Goal: Task Accomplishment & Management: Manage account settings

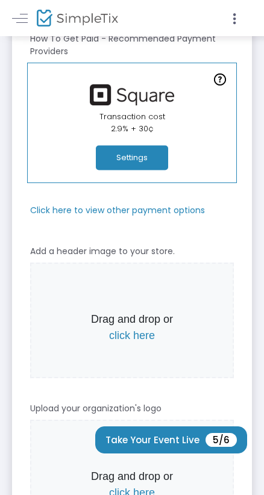
scroll to position [99, 0]
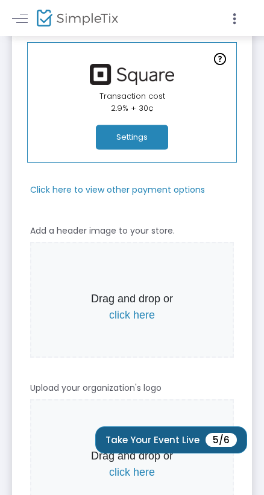
click at [189, 441] on button "Take Your Event Live 5/6" at bounding box center [171, 440] width 152 height 27
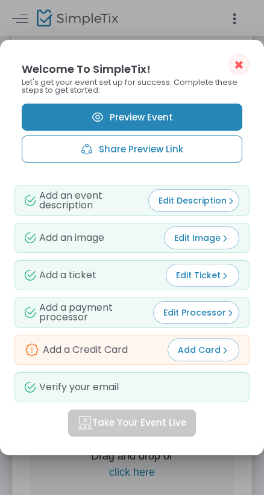
scroll to position [0, 0]
click at [244, 66] on button "✖" at bounding box center [238, 64] width 21 height 21
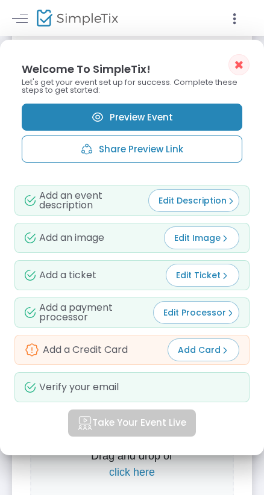
scroll to position [99, 0]
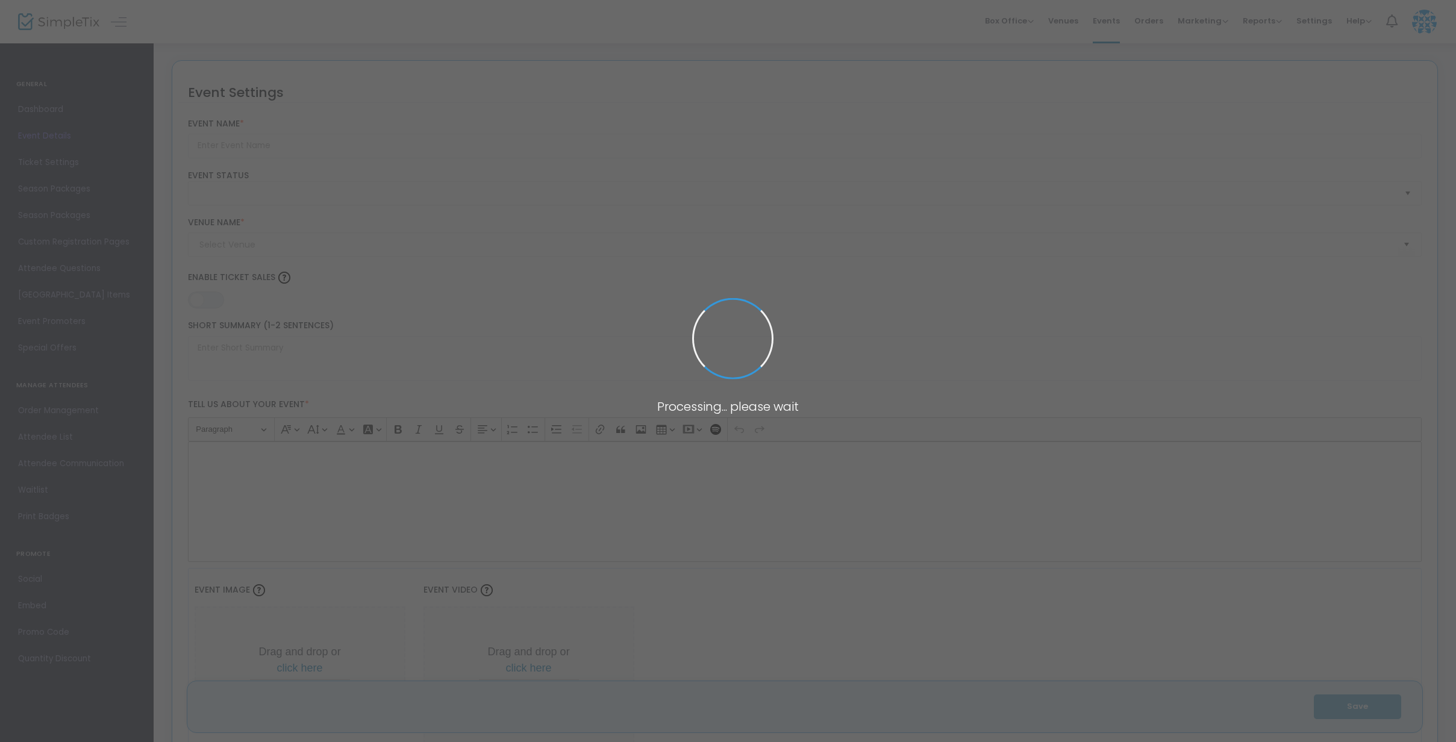
type input "Estrategias Empresariales"
type input "[MEDICAL_DATA][DEMOGRAPHIC_DATA][GEOGRAPHIC_DATA]"
type textarea "Estrategias Empresariales: cómo llevar tu negocio a otro nivelEste evento exclu…"
type input "Register Now"
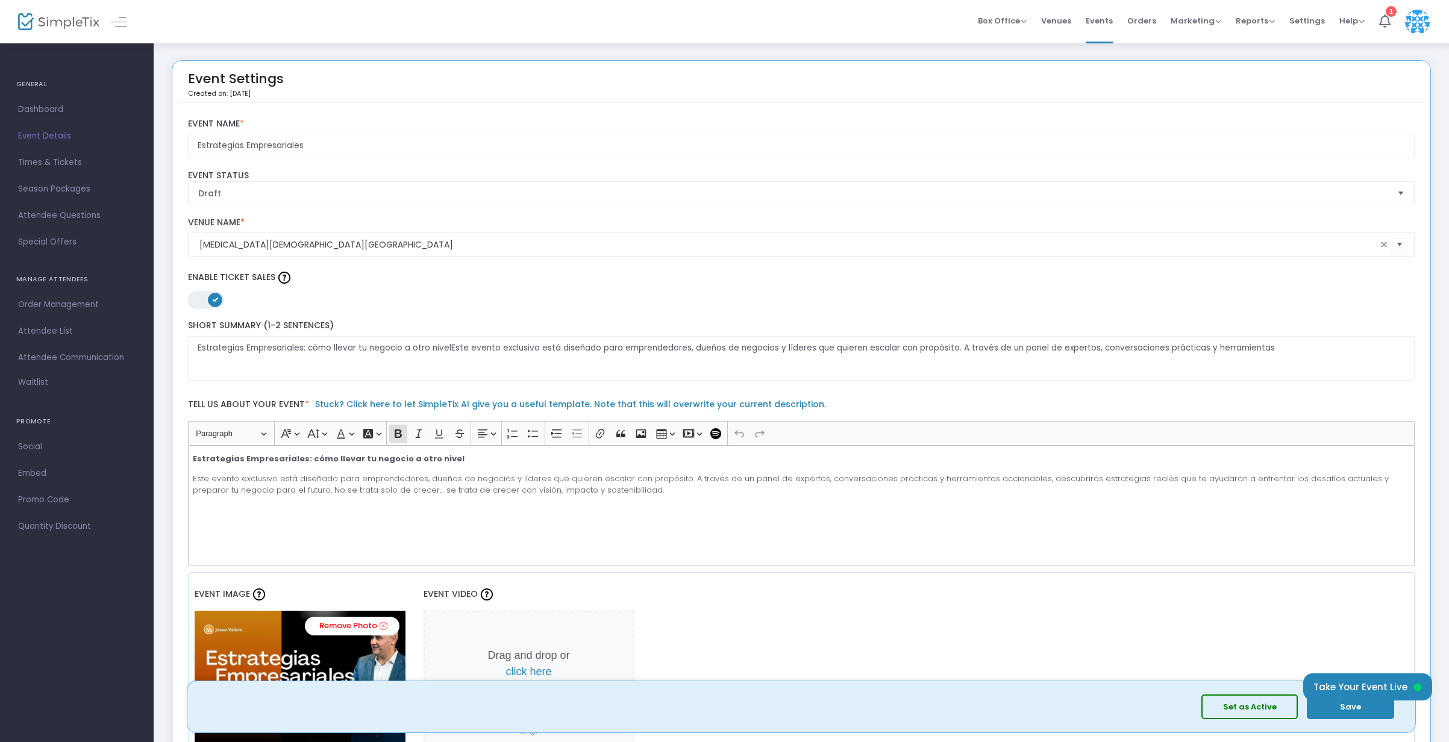
click at [1340, 709] on button "Save" at bounding box center [1350, 707] width 87 height 25
click at [1247, 711] on button "Set as Active" at bounding box center [1249, 707] width 96 height 25
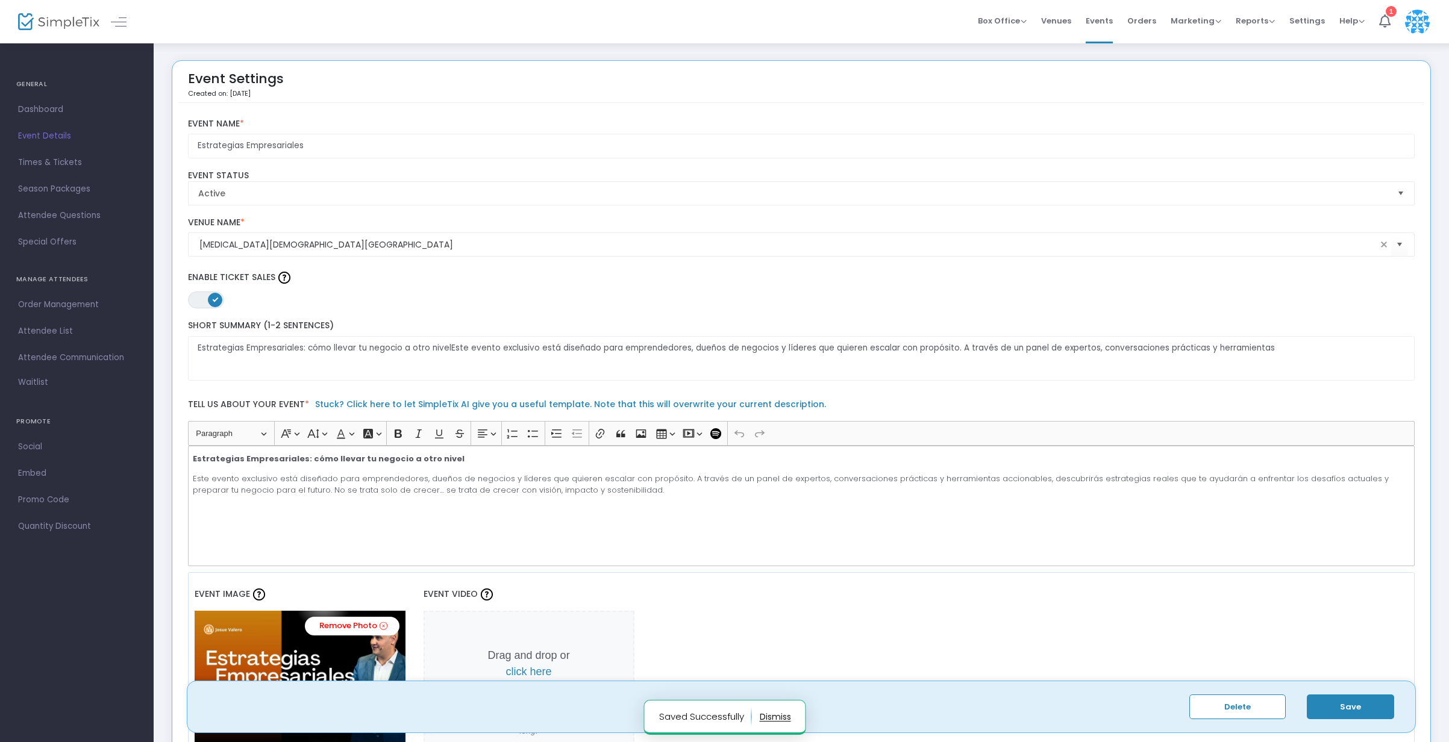
click at [1354, 710] on button "Save" at bounding box center [1350, 707] width 87 height 25
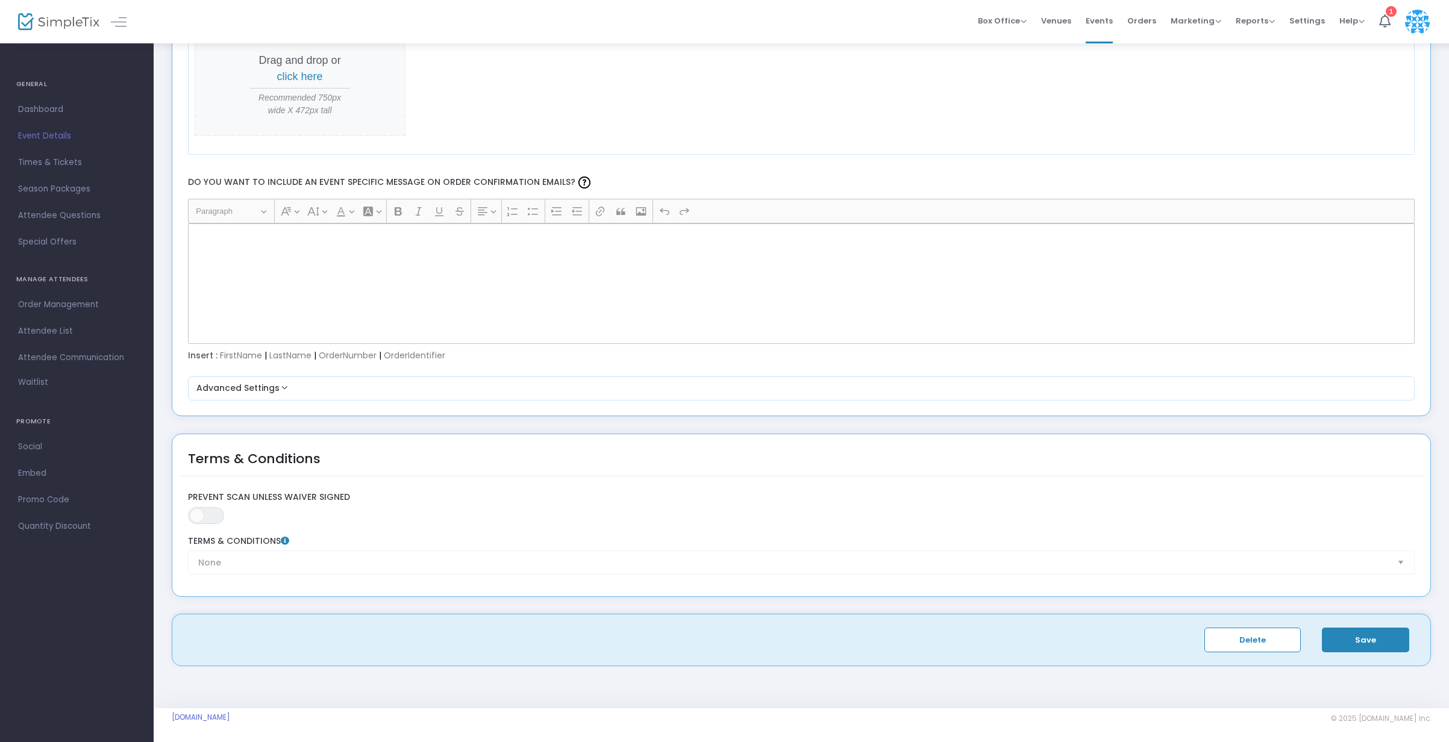
scroll to position [1497, 0]
click at [1356, 645] on button "Save" at bounding box center [1365, 640] width 87 height 25
click at [54, 109] on span "Dashboard" at bounding box center [76, 110] width 117 height 16
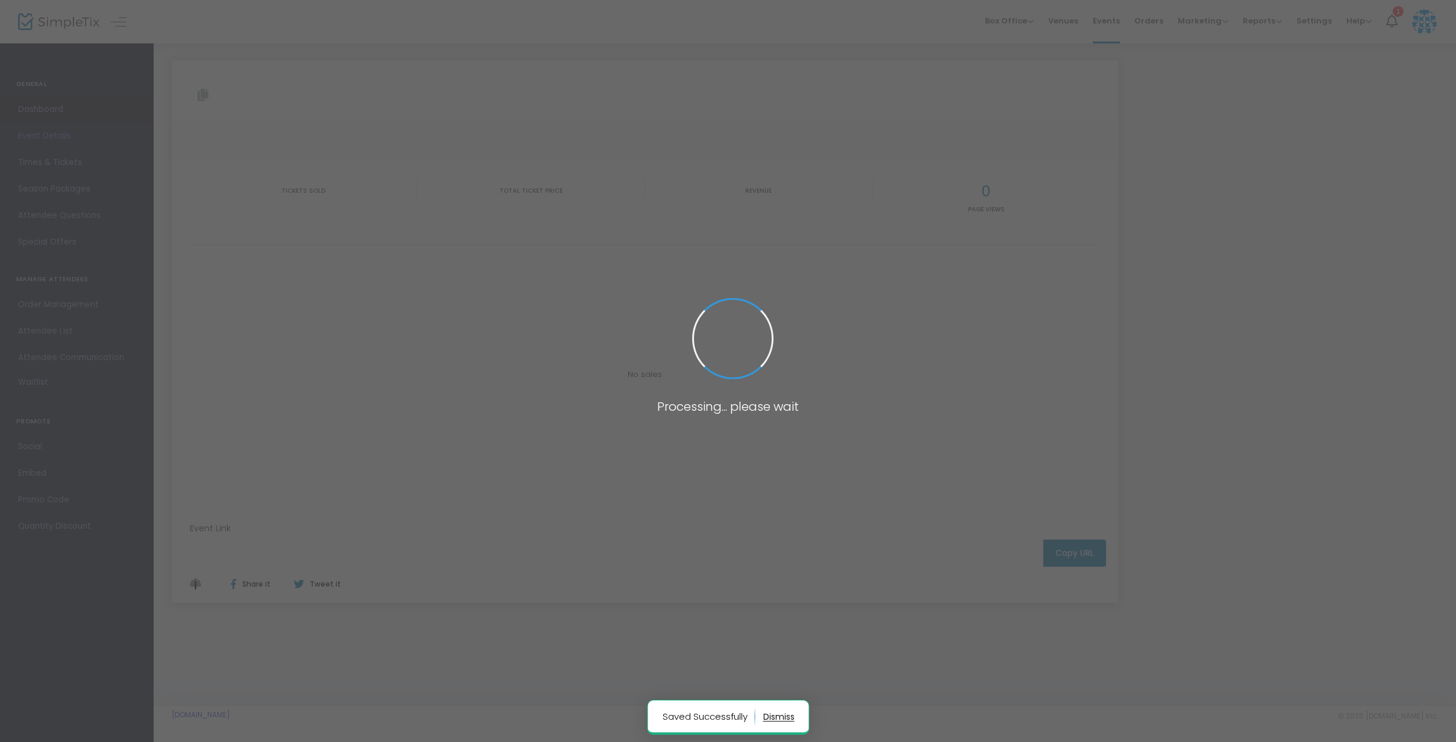
type input "https://www.simpletix.com/e/estrategias-empresariales-tickets-238046"
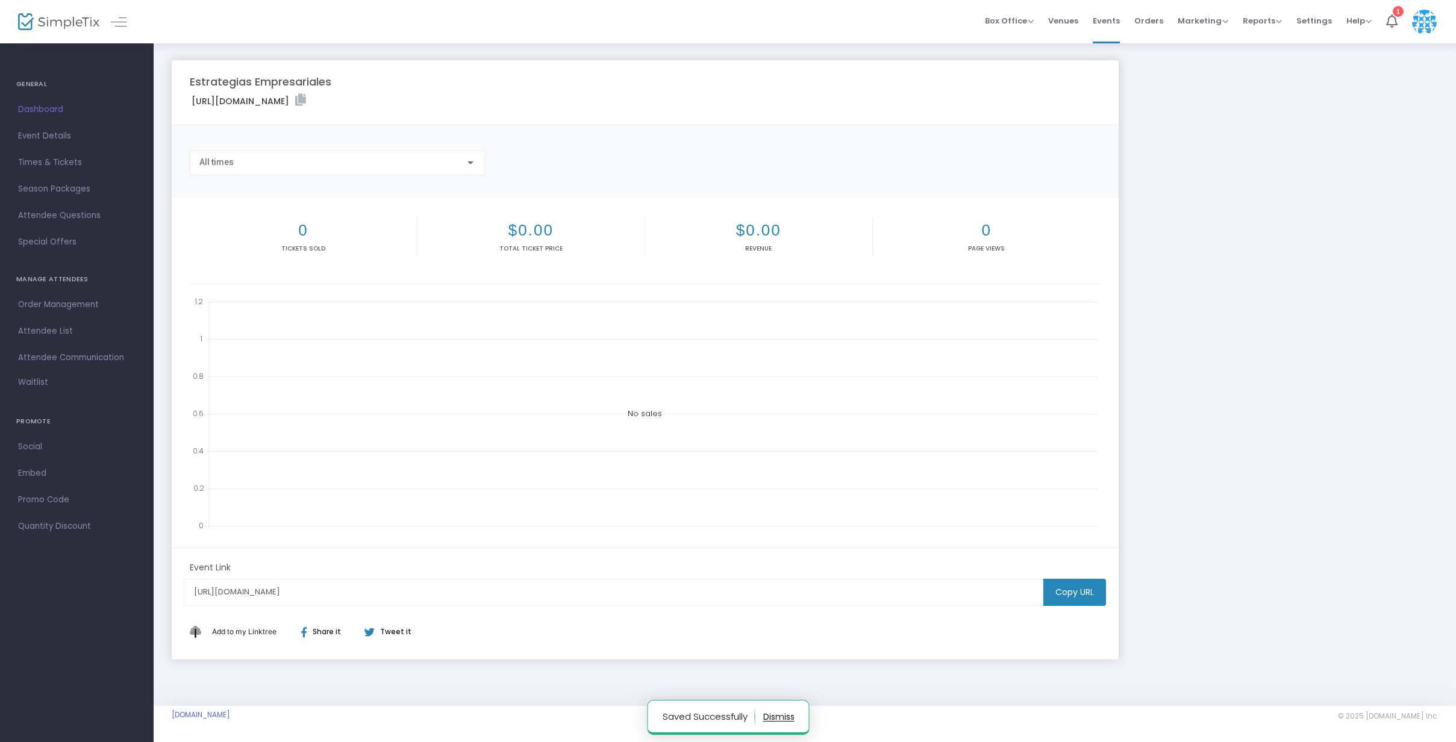
click at [1073, 598] on m-button "Copy URL" at bounding box center [1074, 592] width 63 height 27
click at [1391, 22] on icon at bounding box center [1391, 20] width 11 height 13
